Goal: Find specific page/section: Find specific page/section

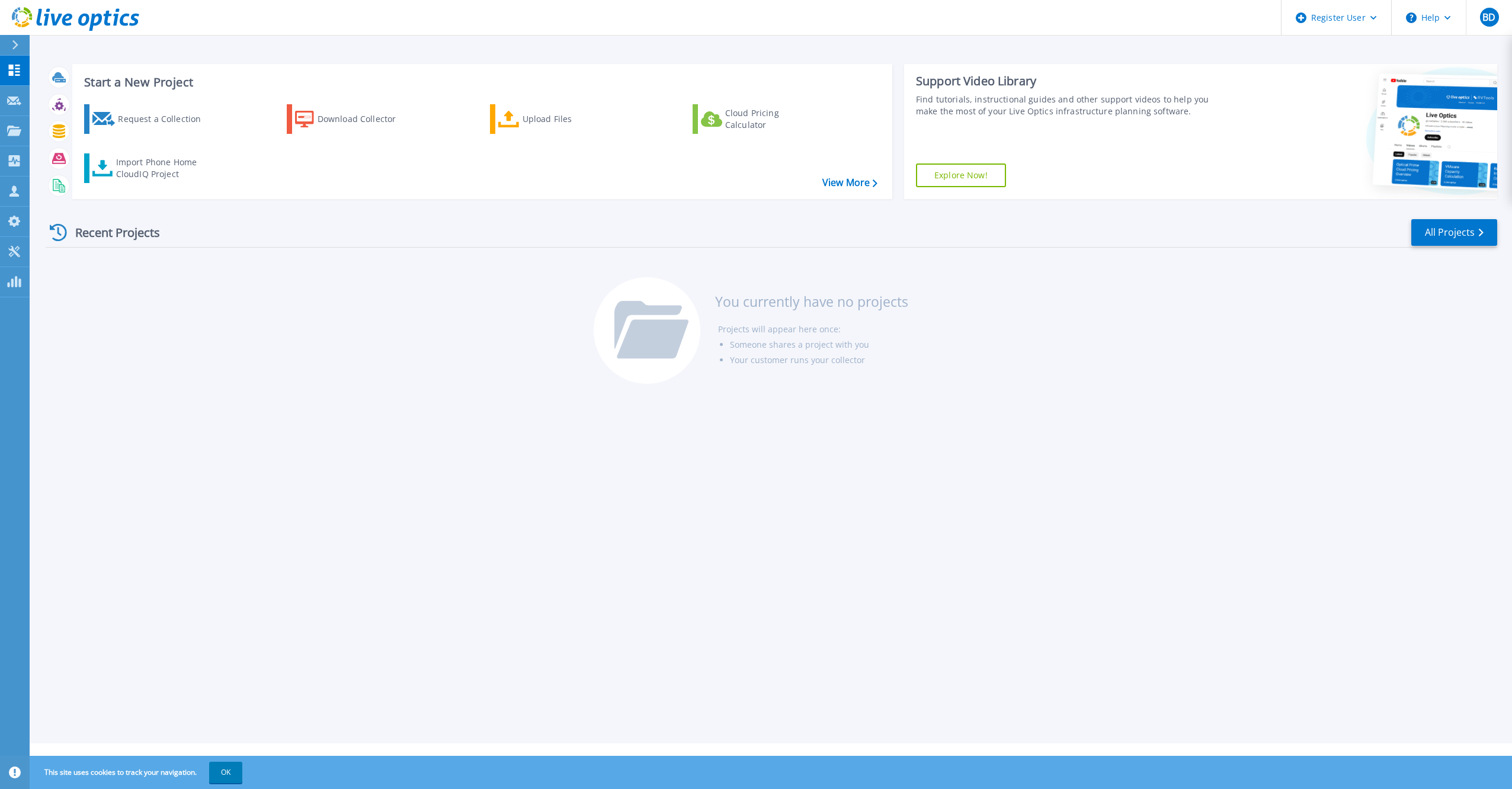
click at [730, 240] on div "Recent Projects All Projects" at bounding box center [771, 232] width 1451 height 29
click at [15, 122] on link "Projects Projects" at bounding box center [15, 130] width 29 height 30
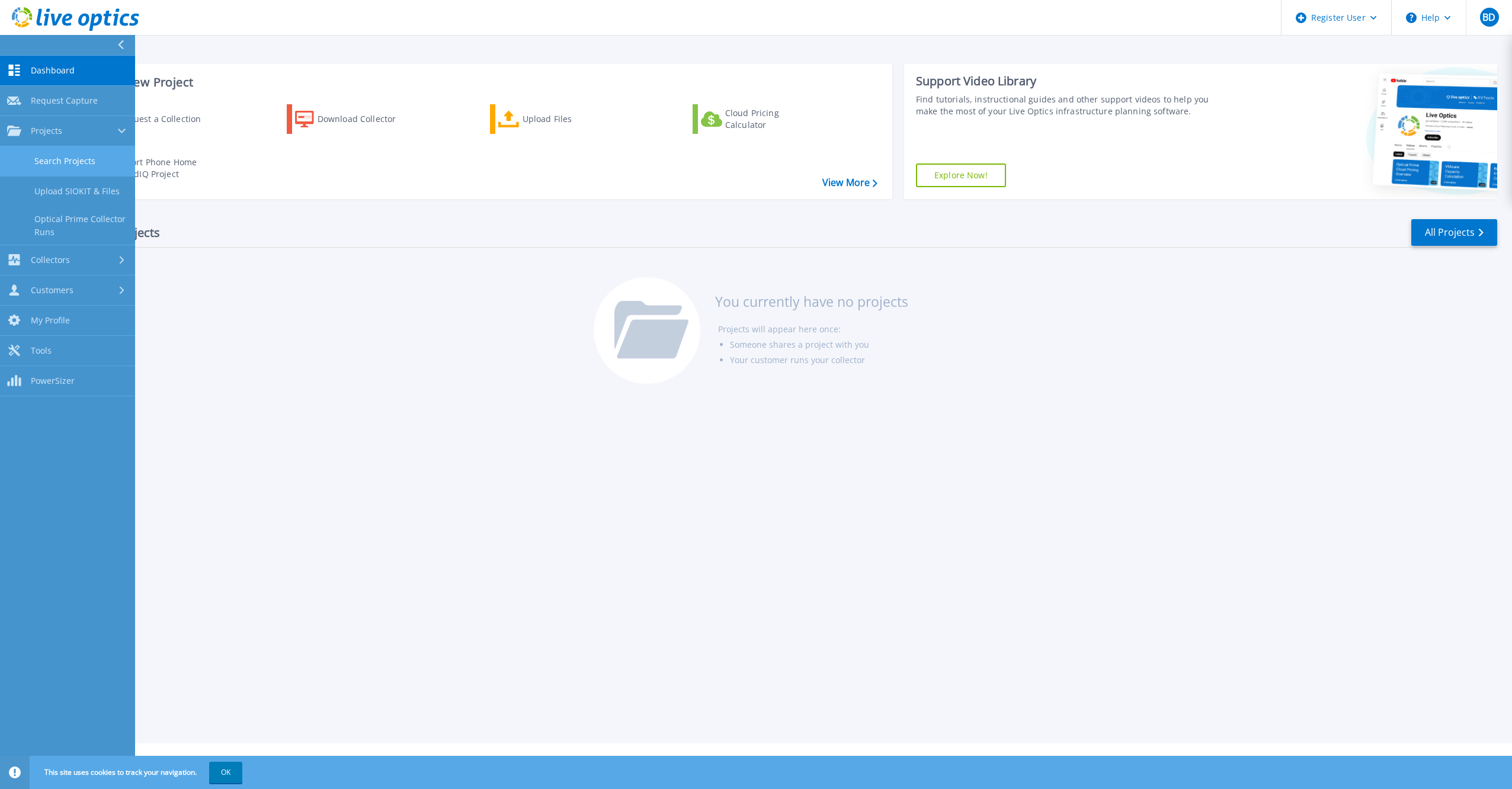
click at [67, 160] on link "Search Projects" at bounding box center [67, 161] width 135 height 30
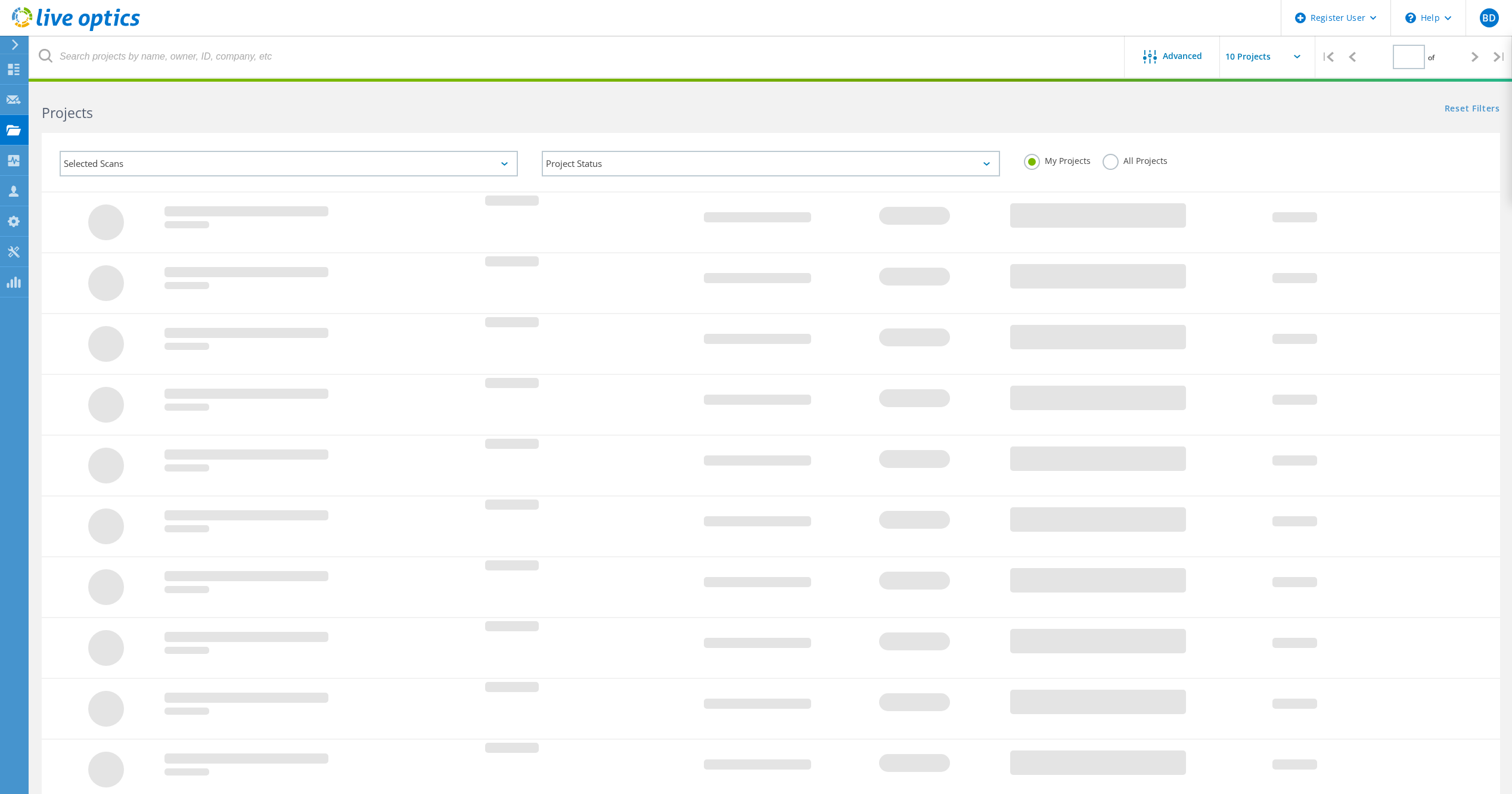
type input "1"
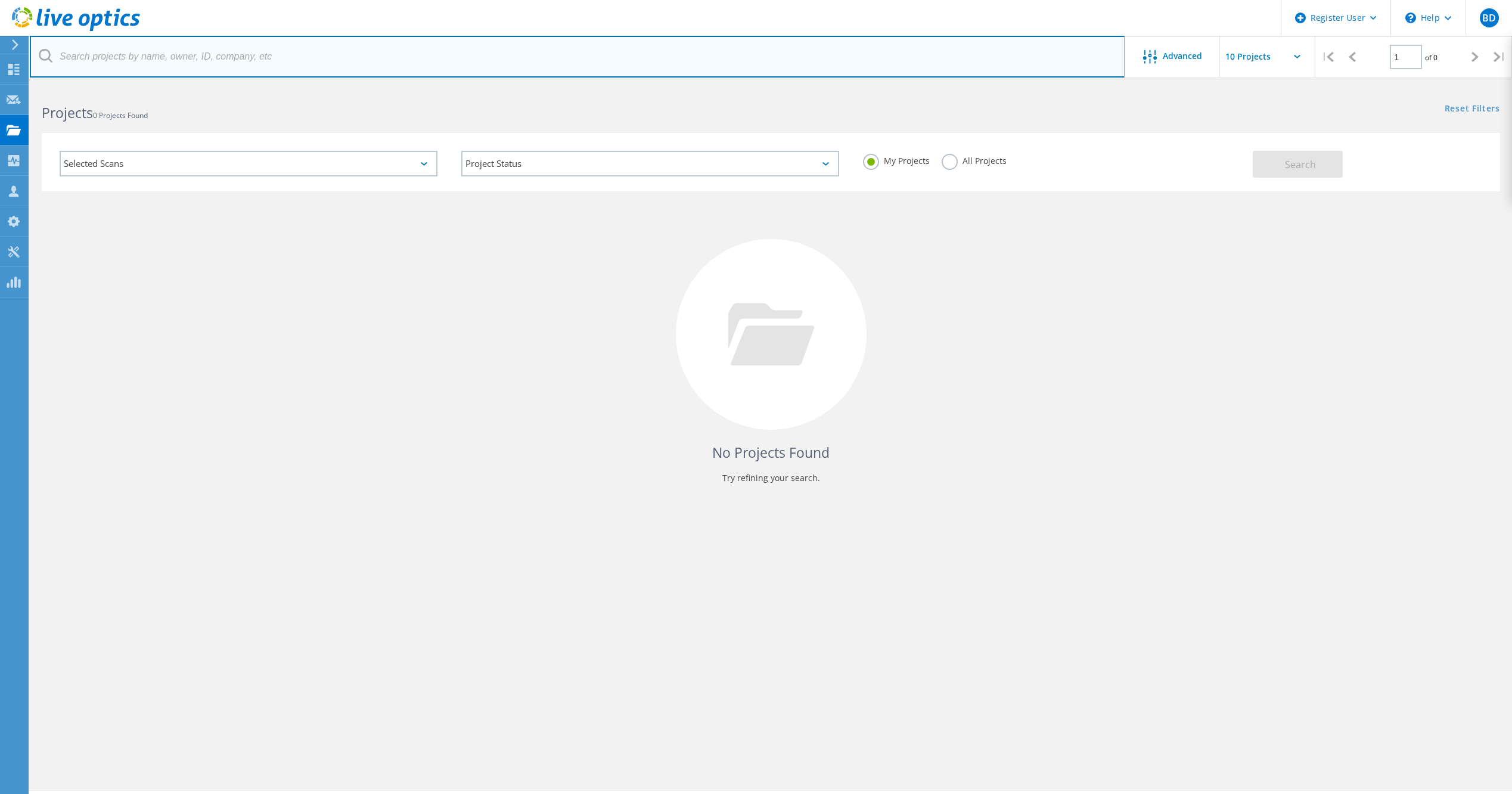
click at [227, 55] on input "text" at bounding box center [577, 56] width 1095 height 42
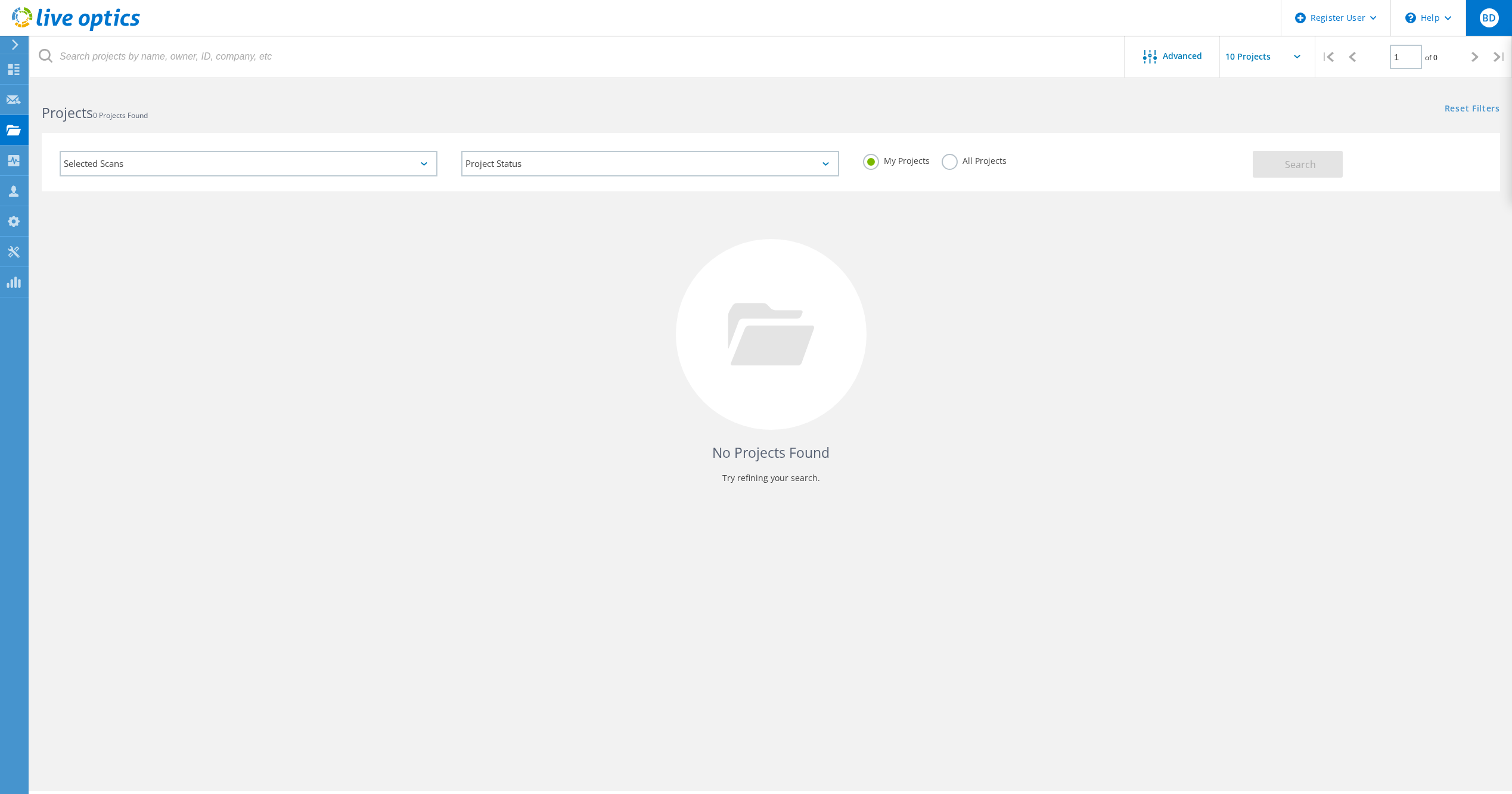
click at [1480, 16] on div "BD" at bounding box center [1489, 18] width 19 height 19
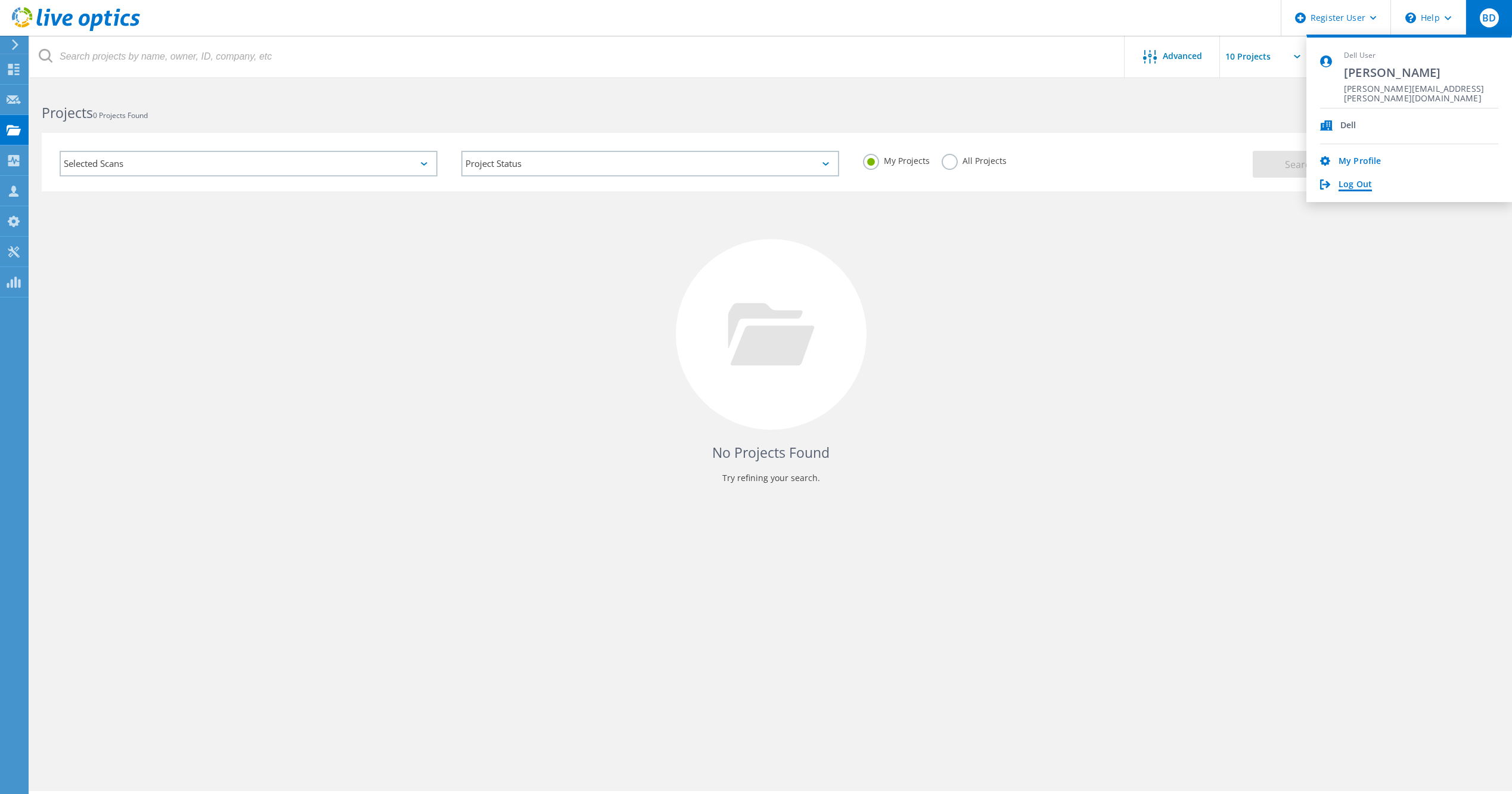
click at [1357, 185] on link "Log Out" at bounding box center [1354, 184] width 33 height 11
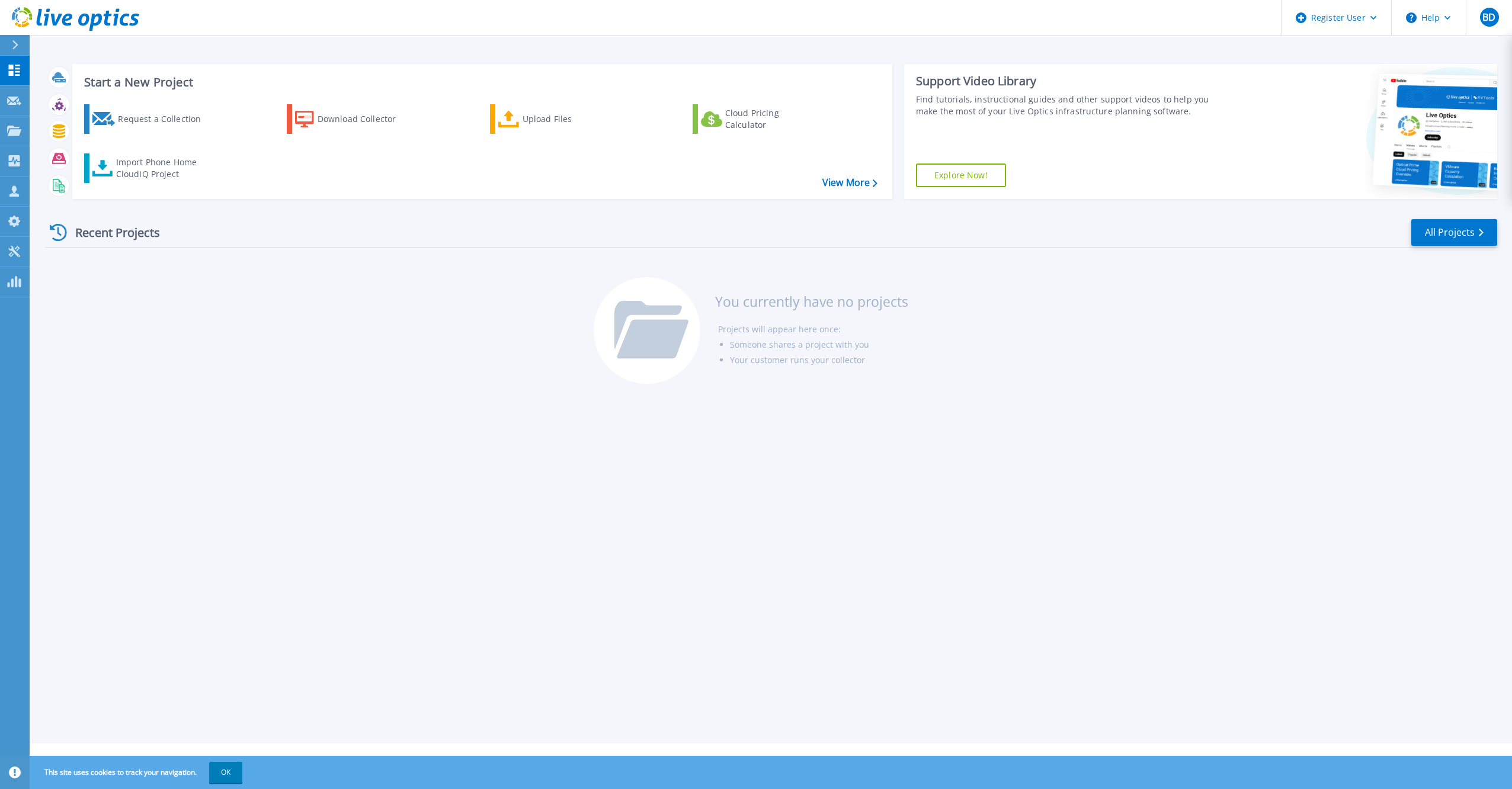
drag, startPoint x: 427, startPoint y: 354, endPoint x: 110, endPoint y: 278, distance: 326.0
click at [425, 354] on div "Recent Projects All Projects You currently have no projects Projects will appea…" at bounding box center [771, 302] width 1451 height 187
click at [33, 135] on p "Projects" at bounding box center [46, 131] width 32 height 31
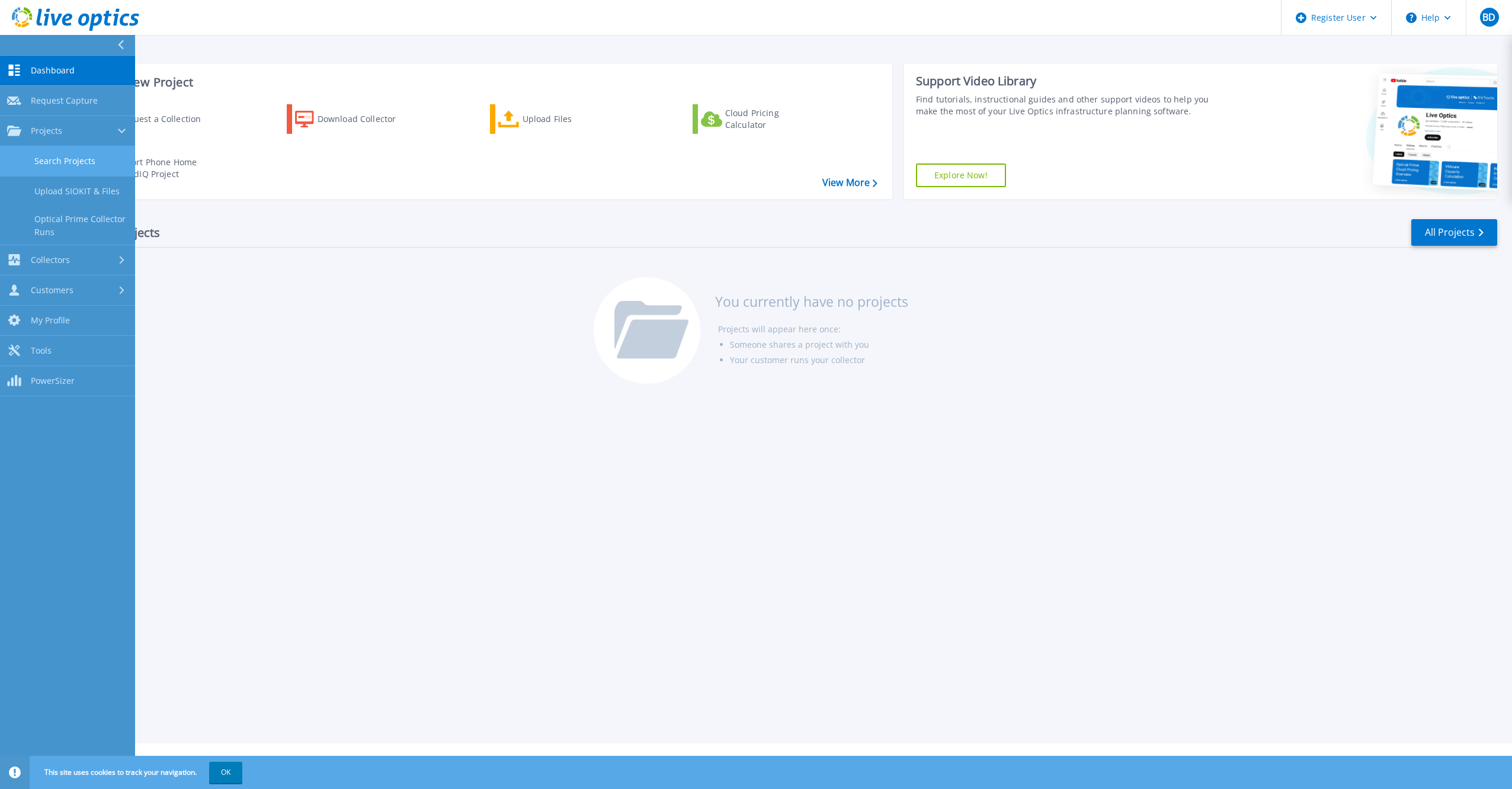
click at [57, 160] on link "Search Projects" at bounding box center [67, 161] width 135 height 30
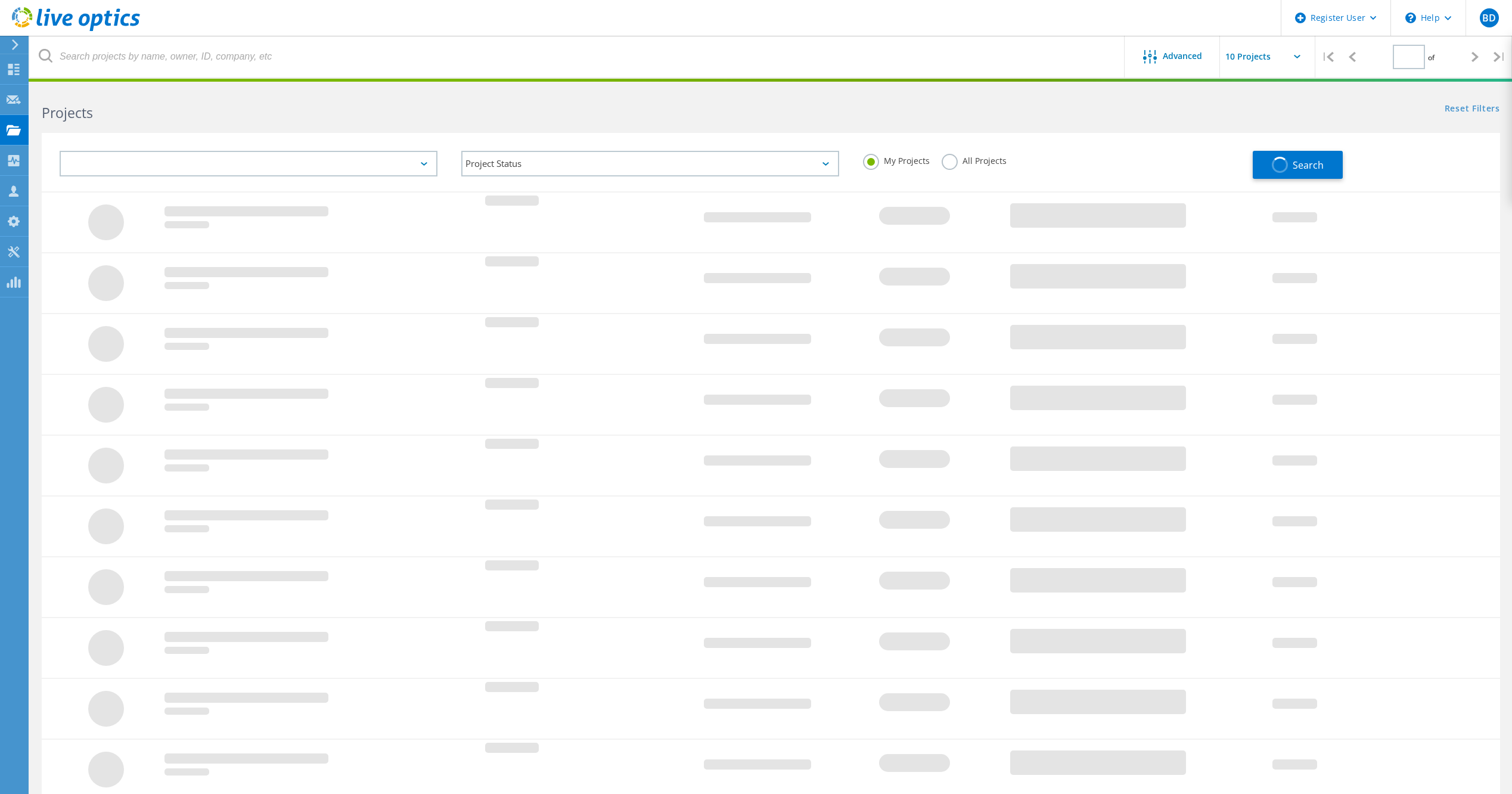
type input "1"
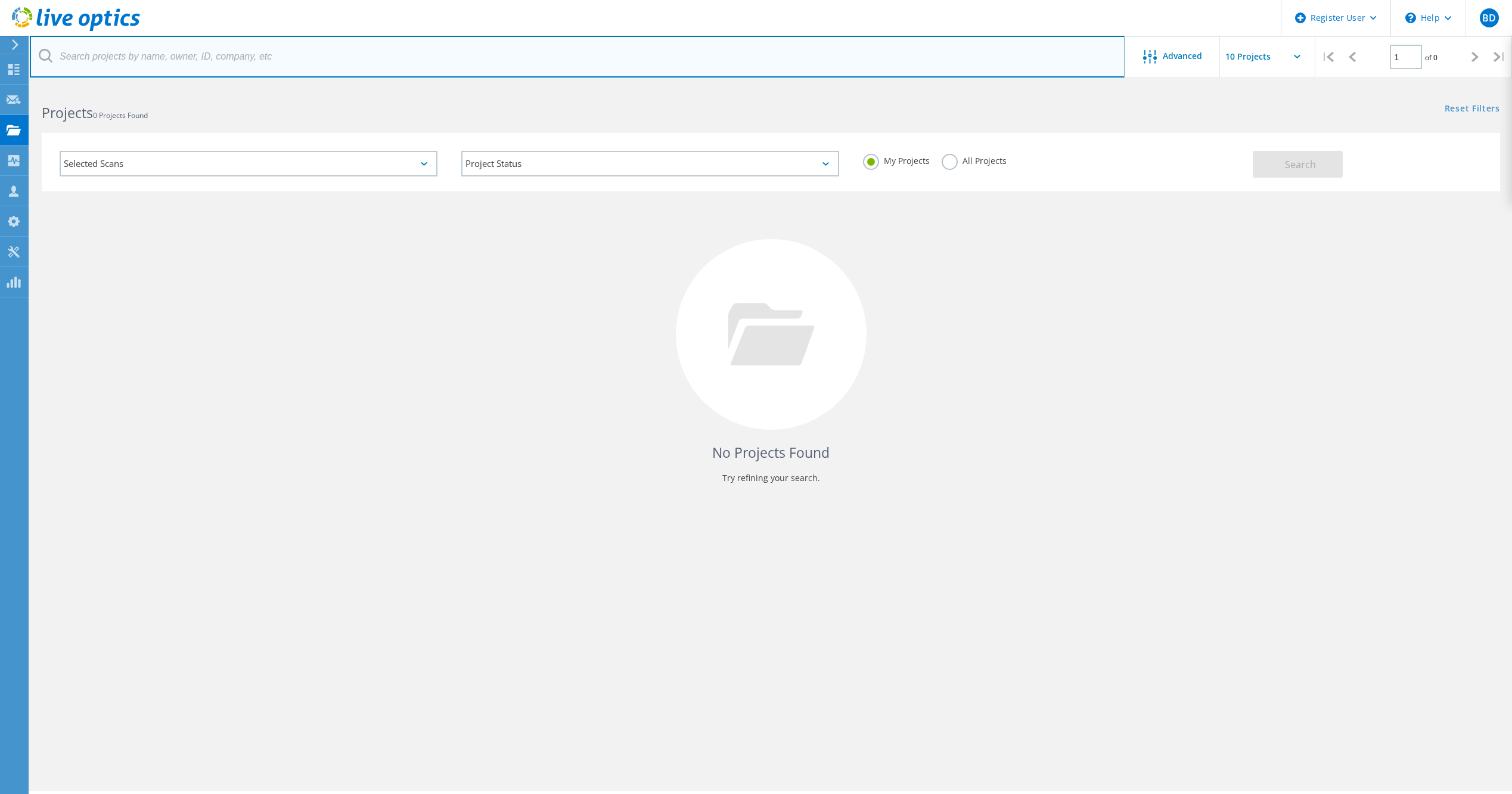
click at [327, 62] on input "text" at bounding box center [577, 56] width 1095 height 42
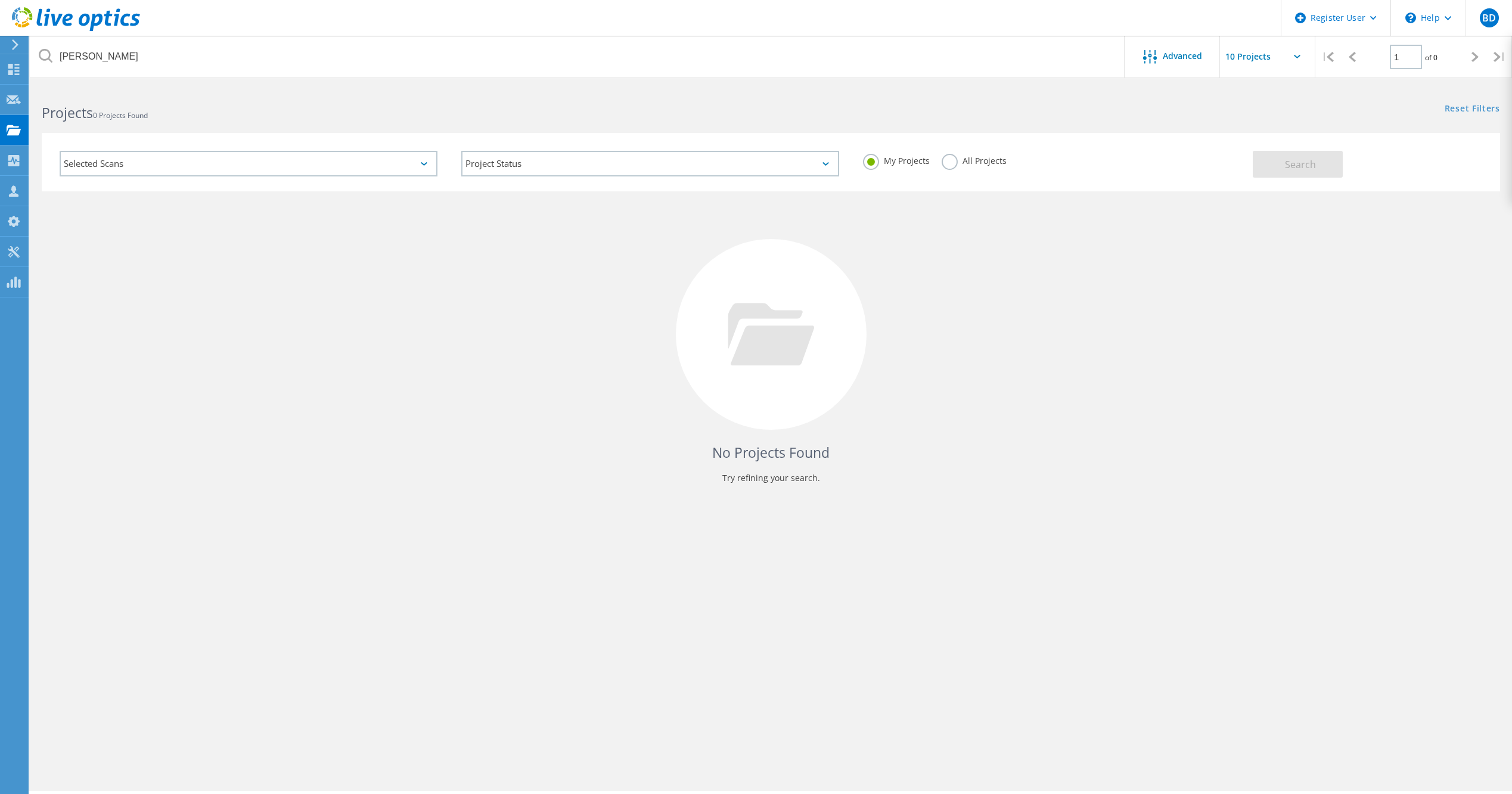
click at [952, 165] on label "All Projects" at bounding box center [974, 159] width 65 height 11
click at [0, 0] on input "All Projects" at bounding box center [0, 0] width 0 height 0
click at [1275, 163] on button "Search" at bounding box center [1297, 164] width 90 height 27
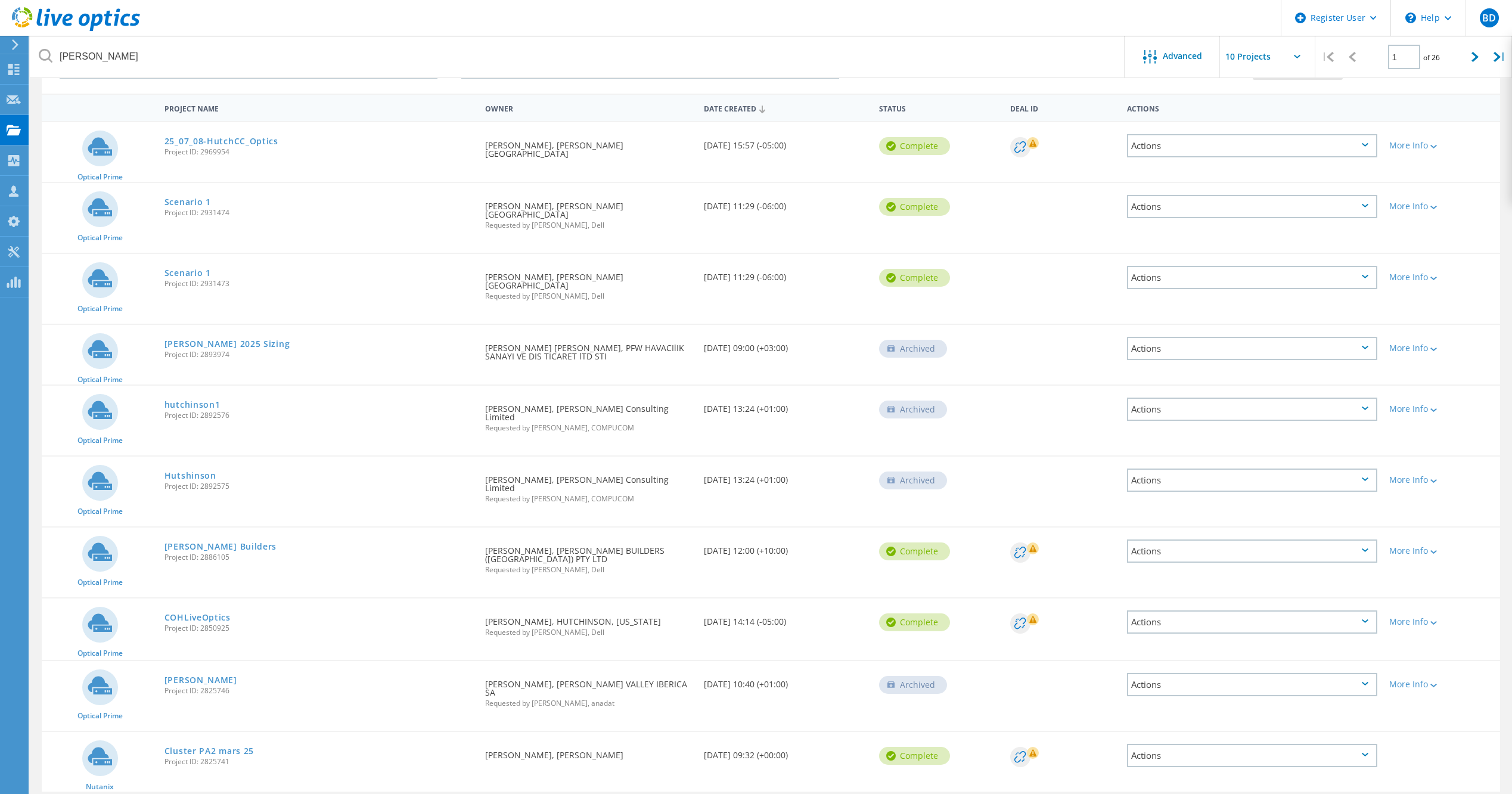
scroll to position [101, 0]
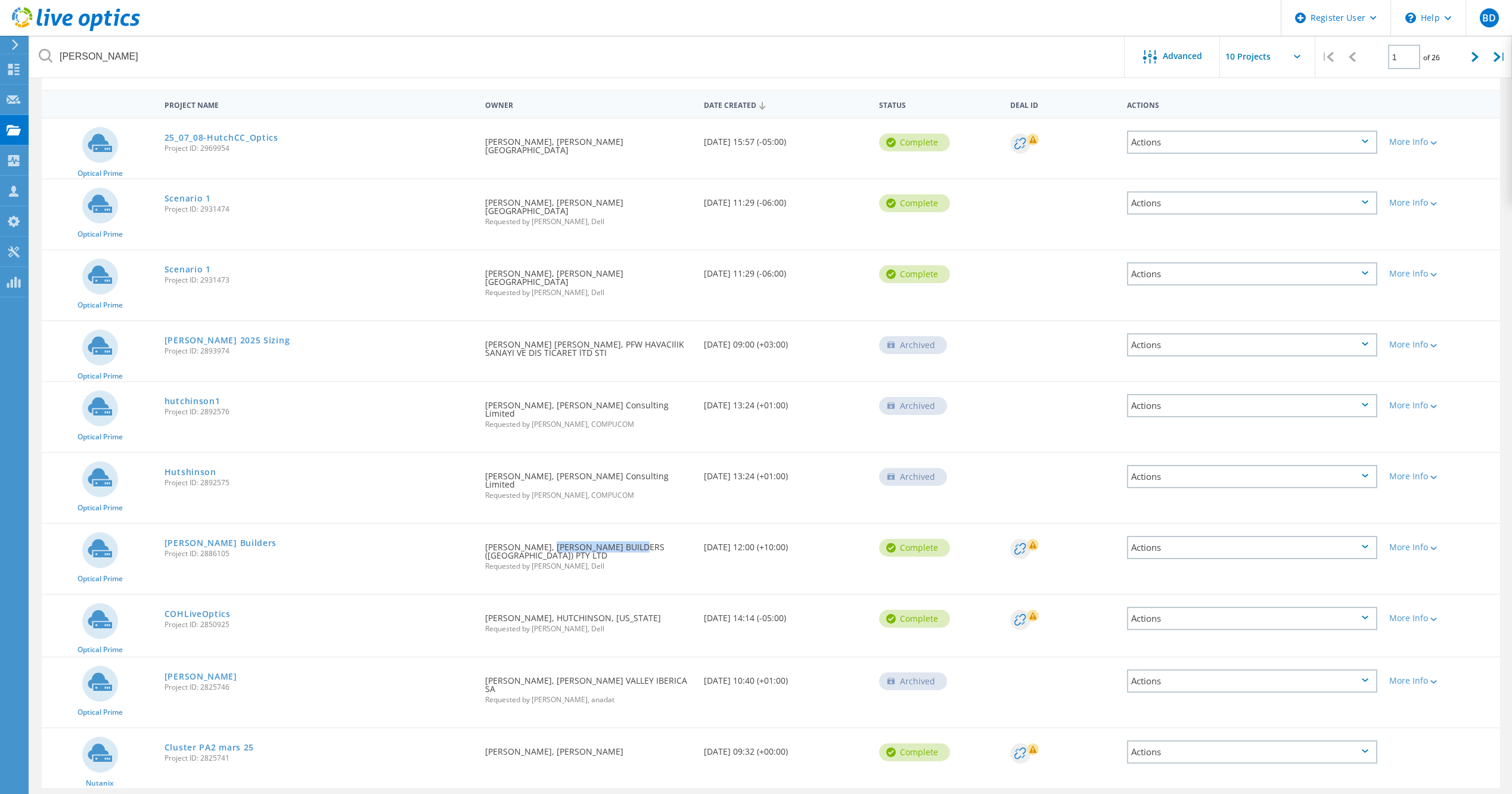
drag, startPoint x: 540, startPoint y: 512, endPoint x: 634, endPoint y: 515, distance: 94.0
click at [634, 523] on div "Requested By Naleen Selva, HUTCHINSON BUILDERS (NSW) PTY LTD Requested by Andre…" at bounding box center [588, 552] width 219 height 58
copy div "HUTCHINSON BUILDERS"
click at [661, 526] on div "Requested By Naleen Selva, HUTCHINSON BUILDERS (NSW) PTY LTD Requested by Andre…" at bounding box center [588, 552] width 219 height 58
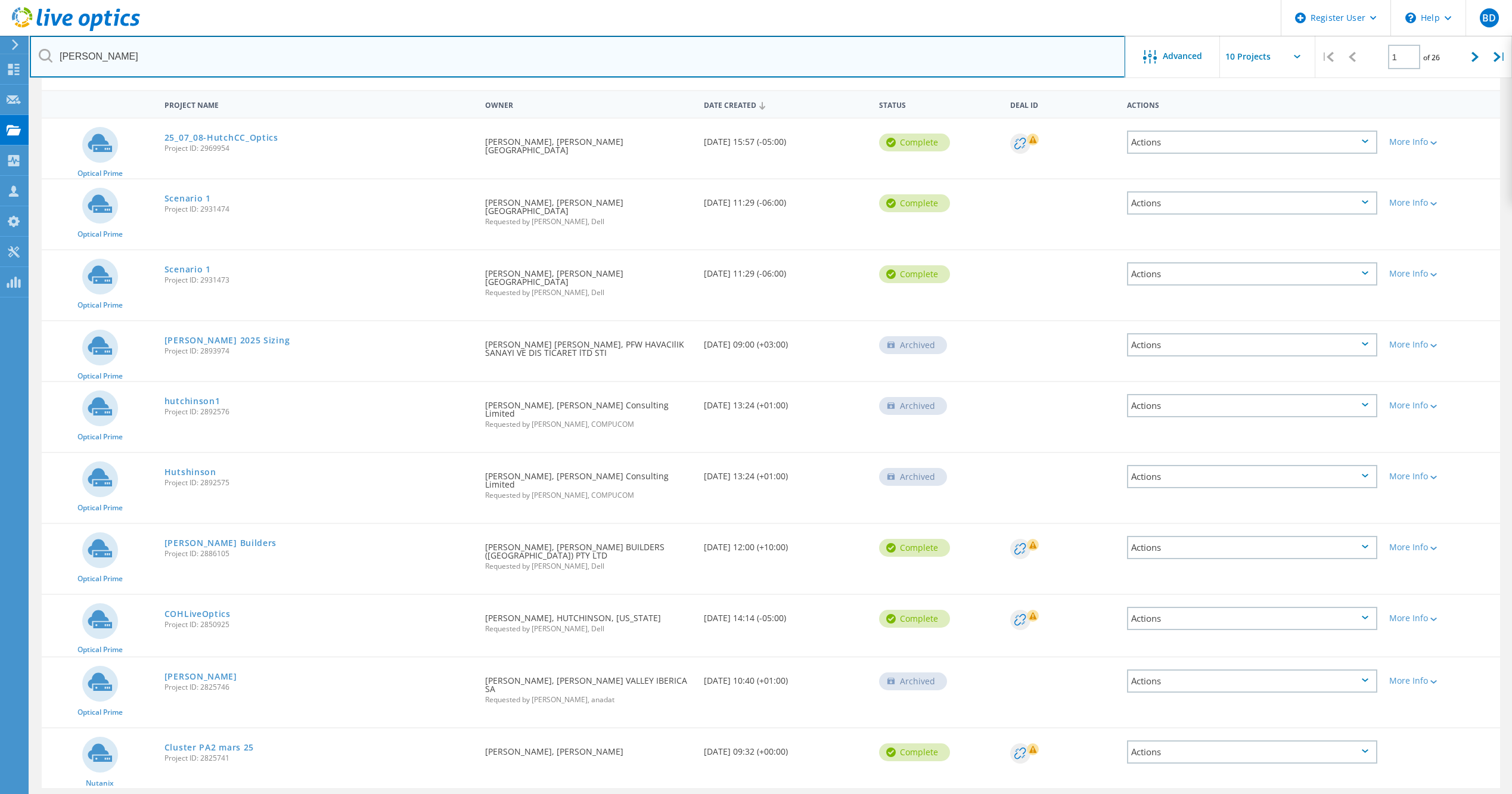
click at [249, 61] on input "hutchinson" at bounding box center [577, 56] width 1095 height 42
paste input "HUTCHINSON BUILDERS"
type input "HUTCHINSON BUILDERS"
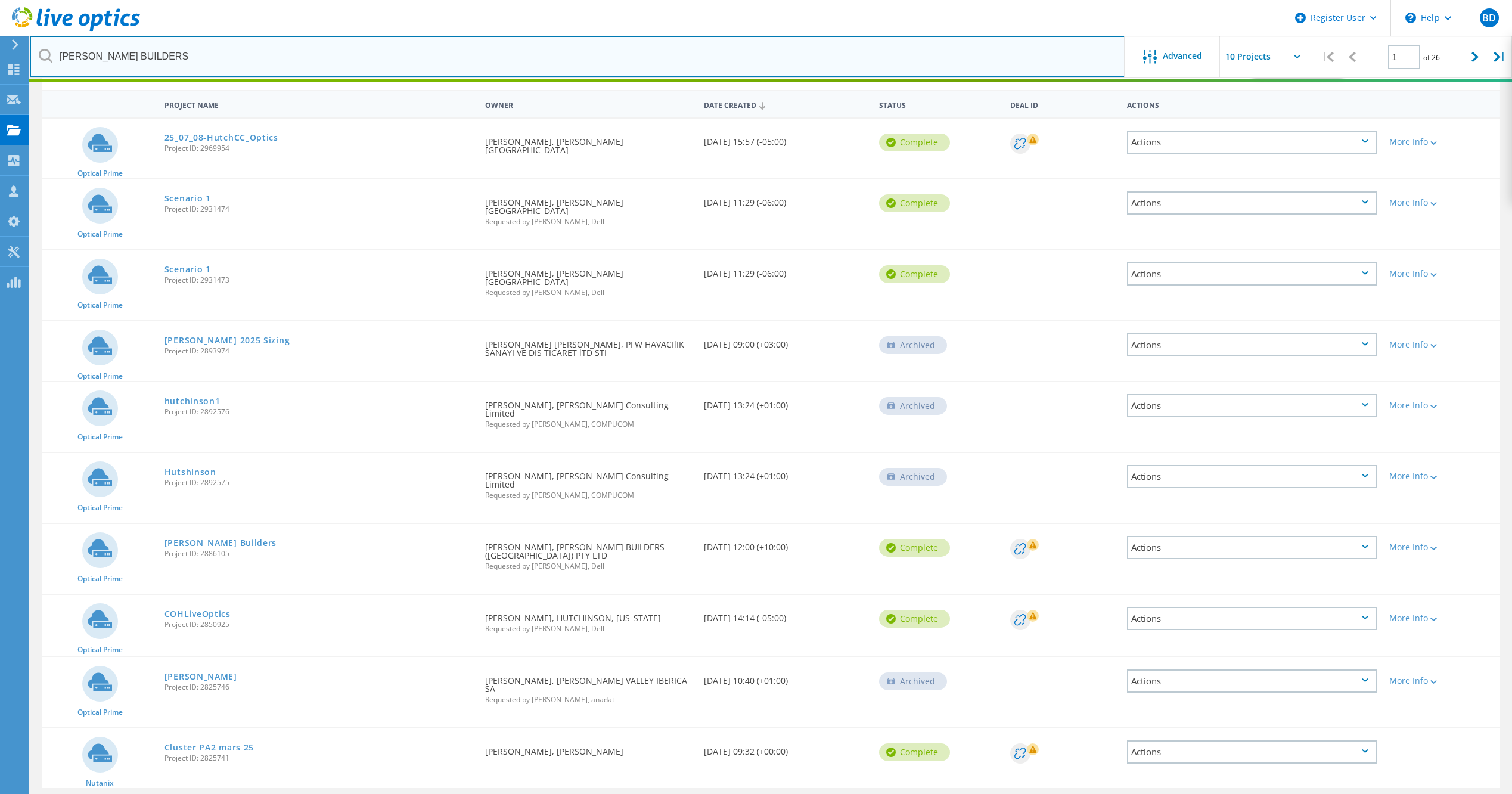
scroll to position [32, 0]
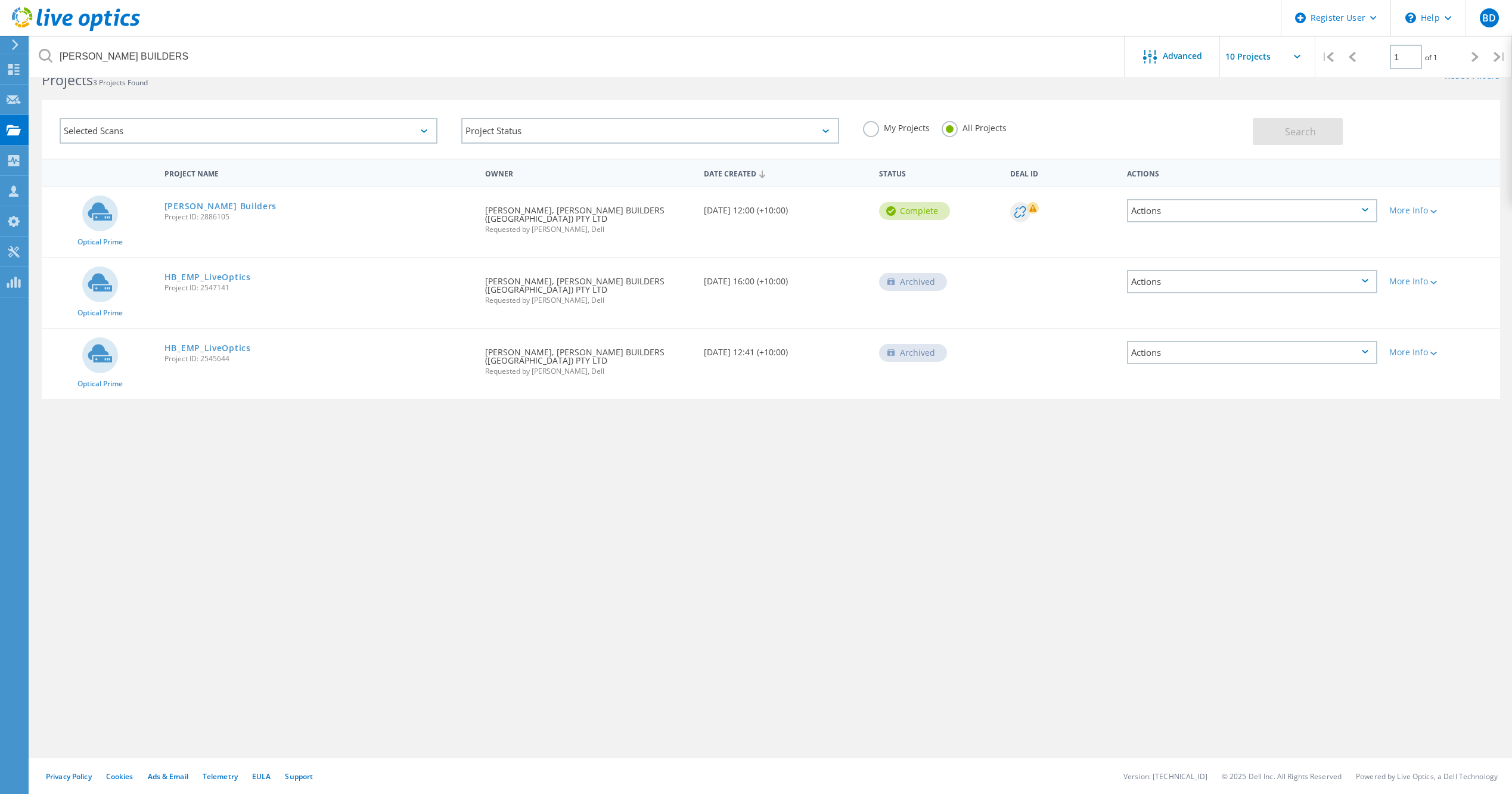
click at [756, 467] on div "Project Name Owner Date Created Status Deal Id Actions Optical Prime Hutchinson…" at bounding box center [771, 313] width 1458 height 310
click at [755, 469] on div "Project Name Owner Date Created Status Deal Id Actions Optical Prime Hutchinson…" at bounding box center [770, 319] width 1482 height 321
click at [1112, 490] on div "HUTCHINSON BUILDERS Advanced | 1 of 1 | Email Address Project Name Company Date…" at bounding box center [770, 405] width 1482 height 704
click at [762, 495] on div "HUTCHINSON BUILDERS Advanced | 1 of 1 | Email Address Project Name Company Date…" at bounding box center [770, 405] width 1482 height 704
click at [602, 543] on div "HUTCHINSON BUILDERS Advanced | 1 of 1 | Email Address Project Name Company Date…" at bounding box center [770, 405] width 1482 height 704
